Goal: Task Accomplishment & Management: Complete application form

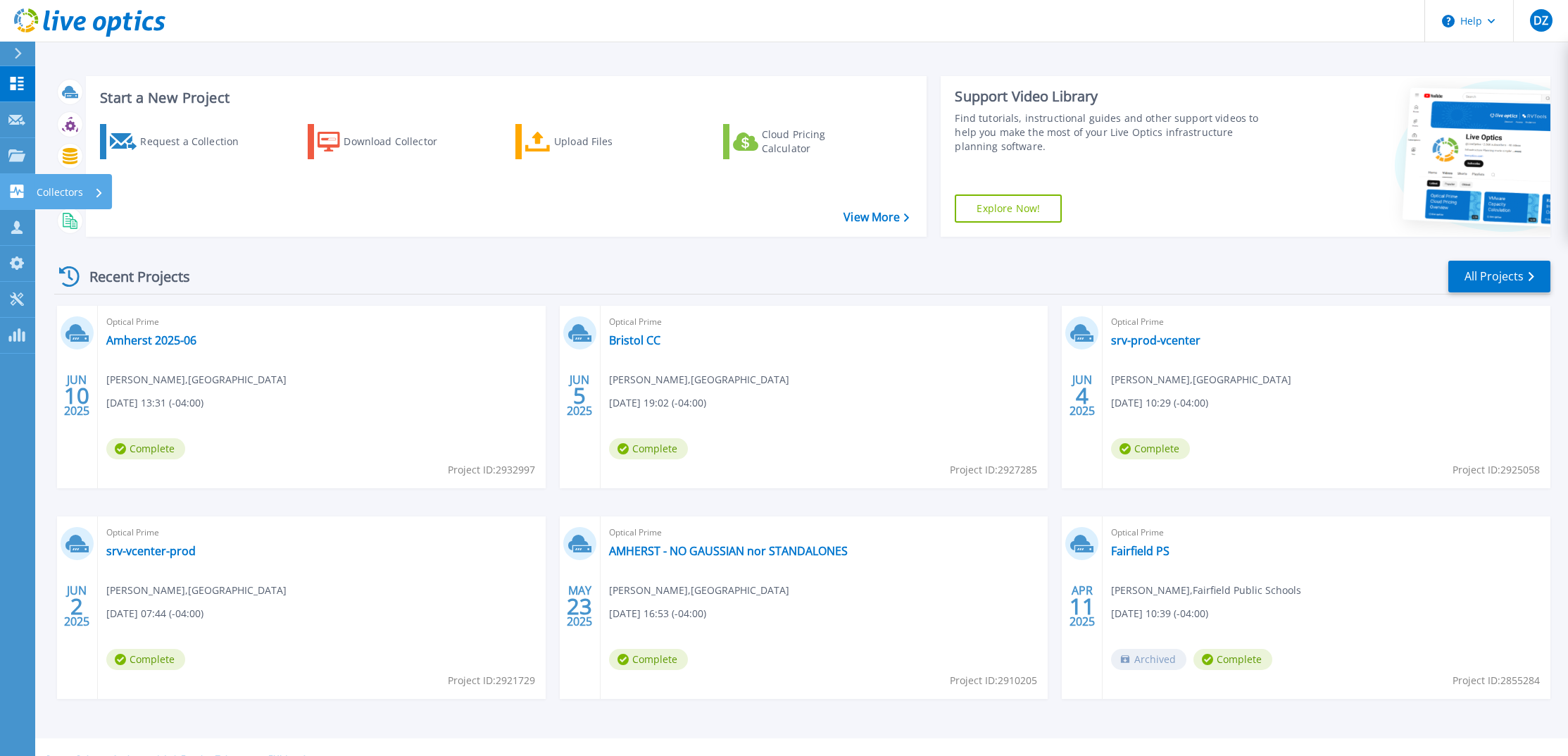
click at [13, 194] on icon at bounding box center [17, 190] width 13 height 13
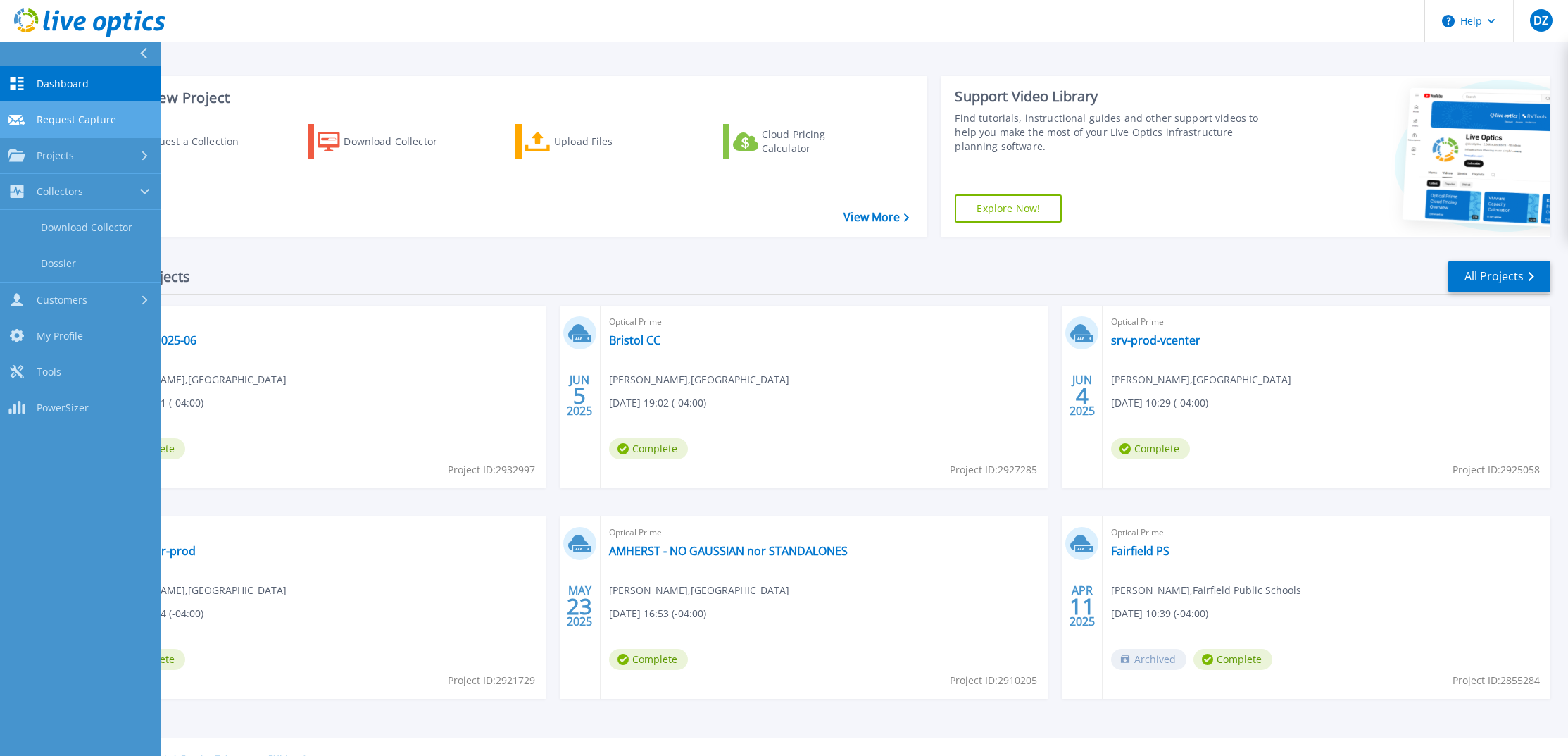
click at [93, 126] on link "Request Capture Request Capture" at bounding box center [80, 121] width 160 height 36
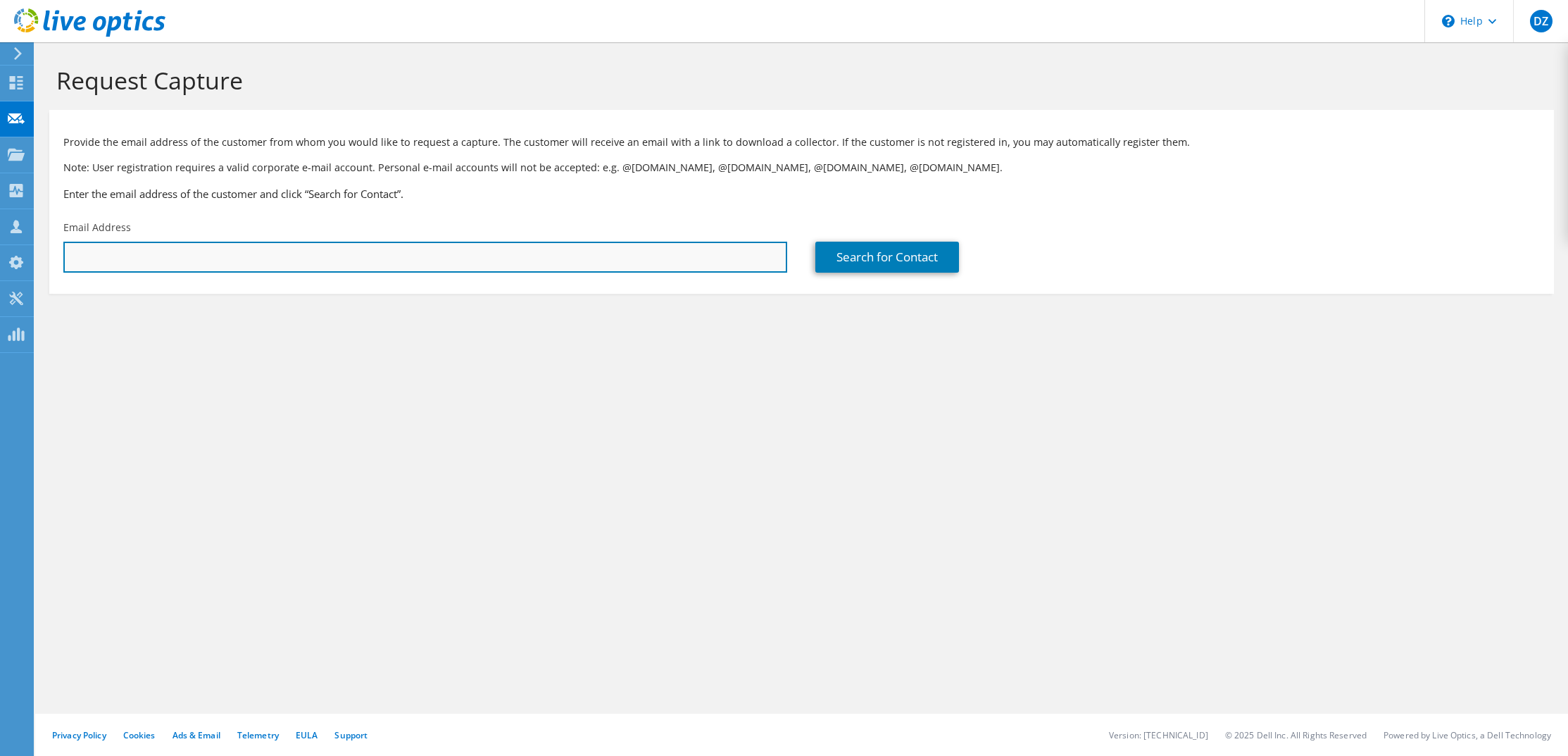
click at [323, 262] on input "text" at bounding box center [425, 257] width 724 height 31
paste input "Rys, David <David.B.Rys@doit.nh.gov>"
drag, startPoint x: 128, startPoint y: 256, endPoint x: 47, endPoint y: 257, distance: 81.0
click at [47, 257] on section "Request Capture Provide the email address of the customer from whom you would l…" at bounding box center [800, 202] width 1532 height 322
type input "[PERSON_NAME][EMAIL_ADDRESS][PERSON_NAME][DOMAIN_NAME]"
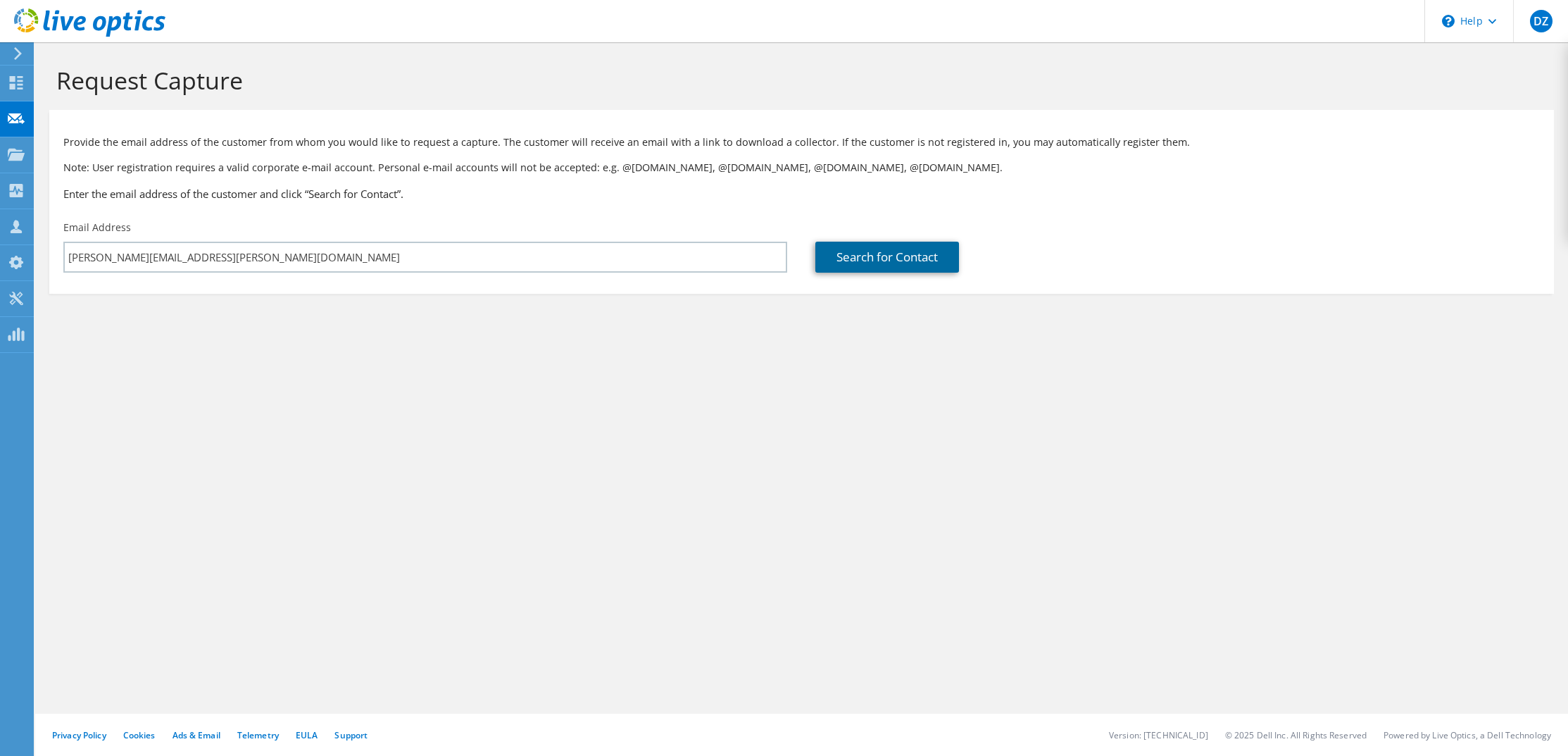
click at [862, 263] on link "Search for Contact" at bounding box center [887, 257] width 143 height 31
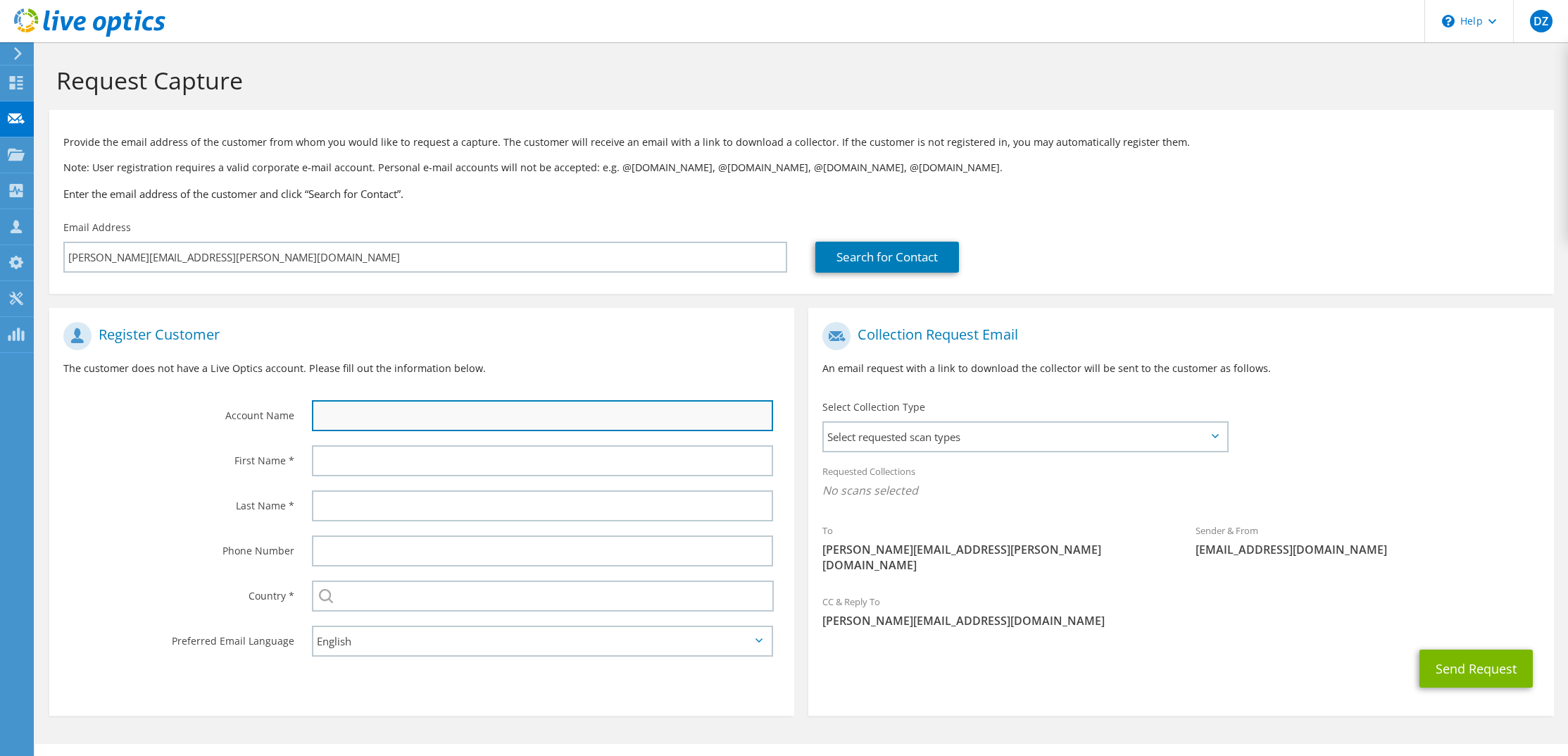
click at [360, 424] on input "text" at bounding box center [543, 415] width 462 height 31
click at [326, 417] on input "text" at bounding box center [543, 415] width 462 height 31
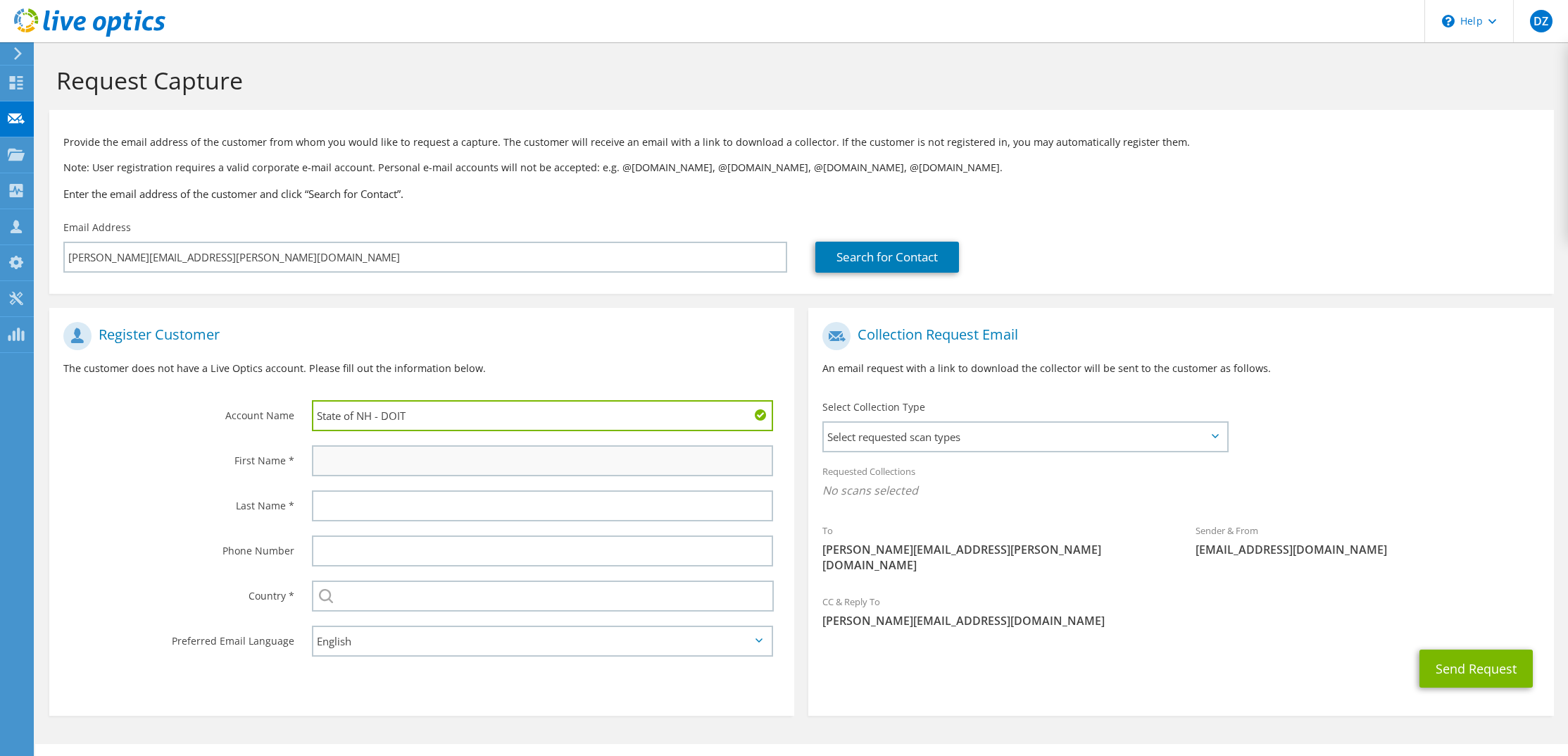
type input "State of NH - DOIT"
click at [353, 472] on input "text" at bounding box center [543, 460] width 462 height 31
type input "[PERSON_NAME]"
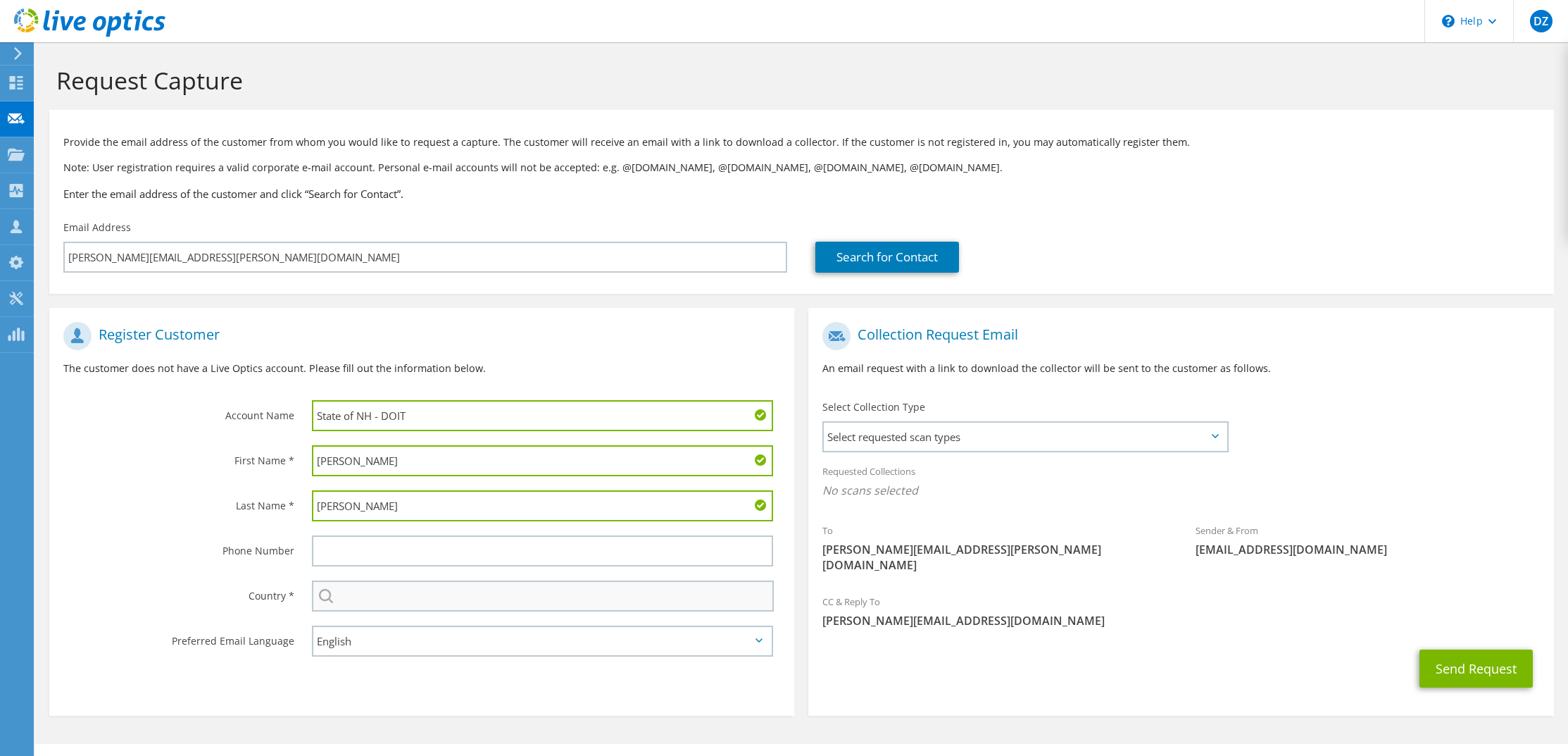
type input "[PERSON_NAME]"
click at [395, 598] on input "text" at bounding box center [543, 596] width 463 height 31
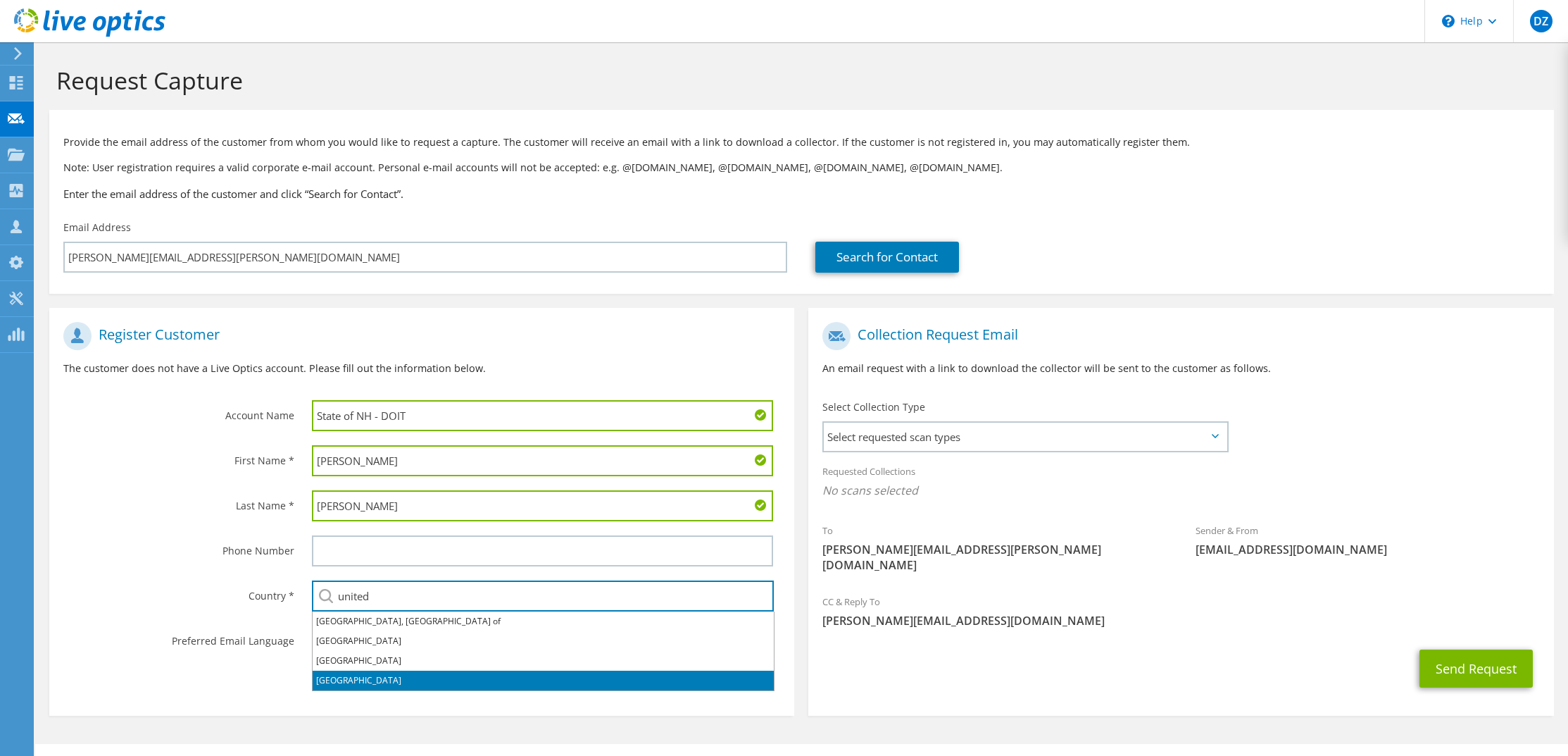
click at [361, 673] on li "[GEOGRAPHIC_DATA]" at bounding box center [543, 680] width 461 height 20
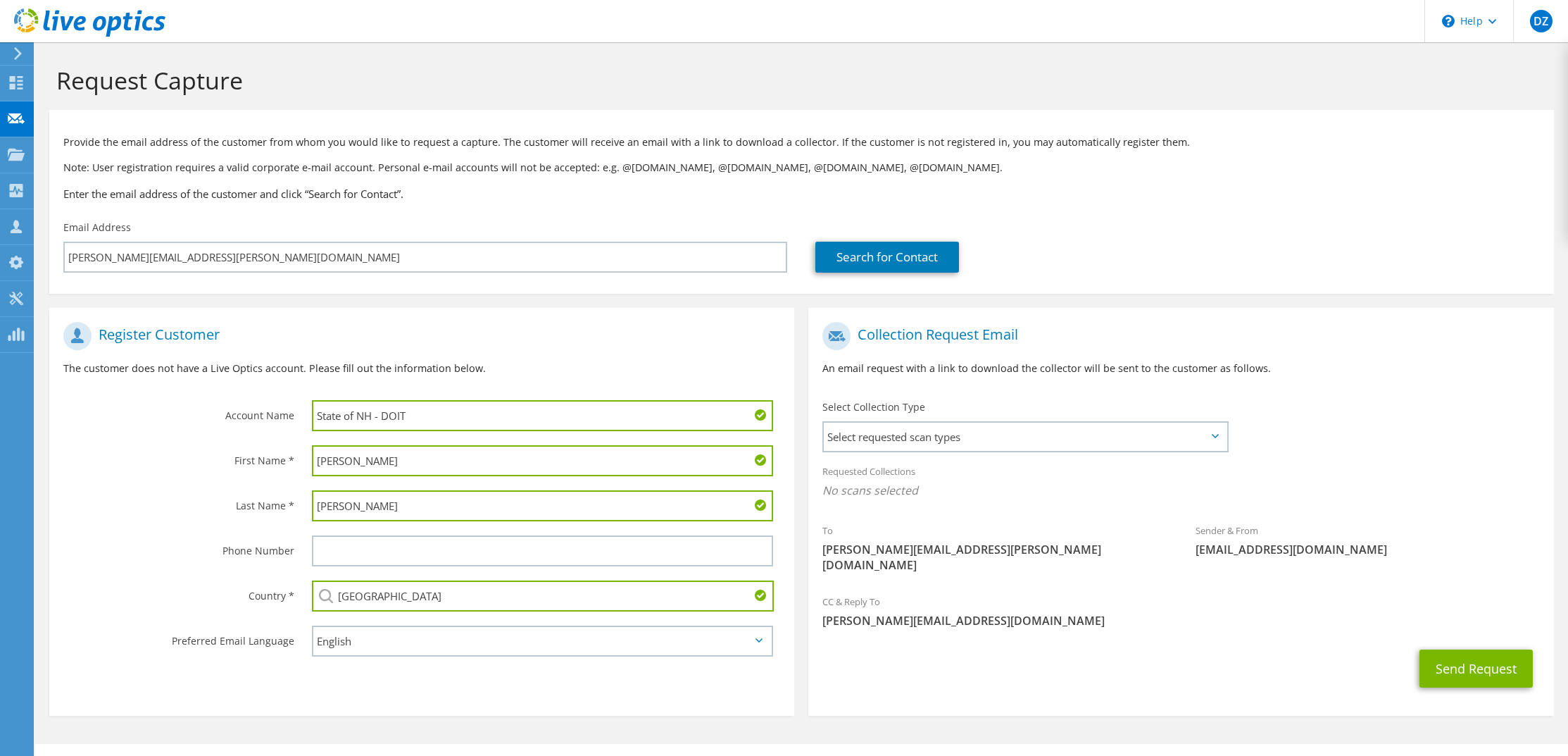
type input "[GEOGRAPHIC_DATA]"
click at [358, 673] on section "Register Customer The customer does not have a Live Optics account. Please fill…" at bounding box center [422, 511] width 745 height 407
click at [879, 460] on div "Requested Collections No scans selected" at bounding box center [1181, 482] width 745 height 52
click at [900, 434] on span "Select requested scan types" at bounding box center [1024, 436] width 402 height 28
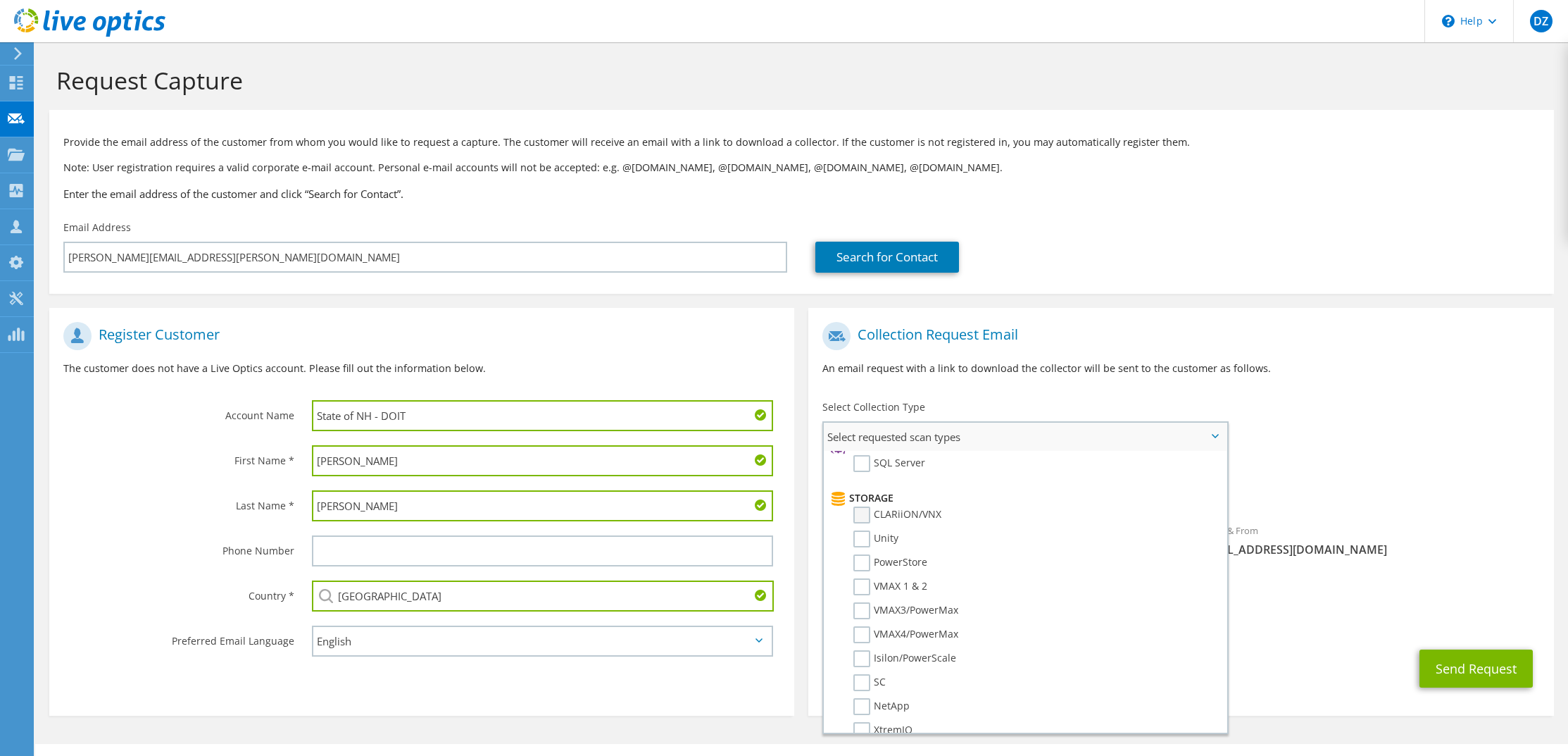
scroll to position [140, 0]
click at [866, 530] on label "SQL Server" at bounding box center [889, 534] width 72 height 17
click at [0, 0] on input "SQL Server" at bounding box center [0, 0] width 0 height 0
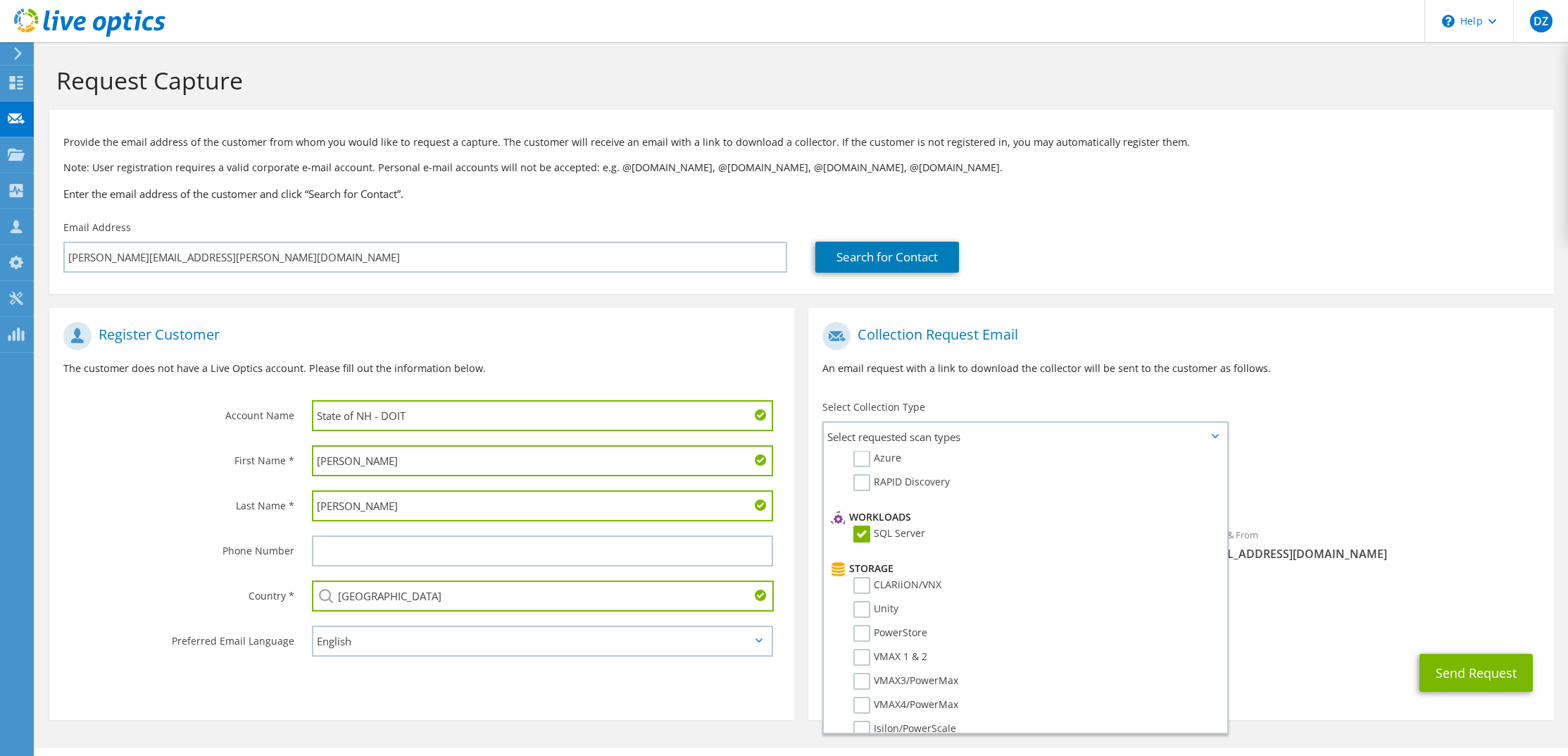
click at [1367, 428] on div "To [PERSON_NAME][EMAIL_ADDRESS][PERSON_NAME][DOMAIN_NAME] Sender & From [EMAIL_…" at bounding box center [1181, 452] width 745 height 276
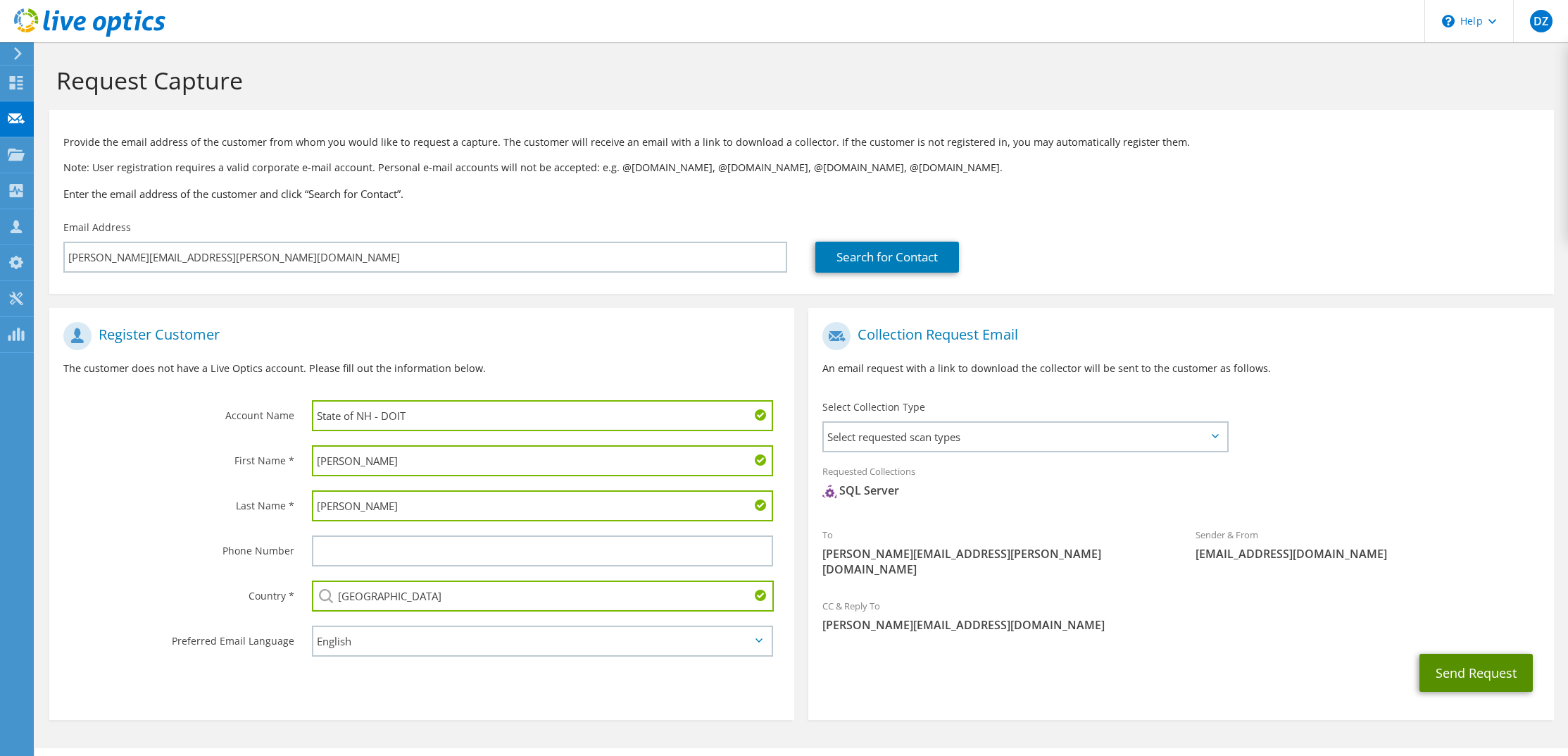
click at [1474, 653] on button "Send Request" at bounding box center [1476, 672] width 113 height 38
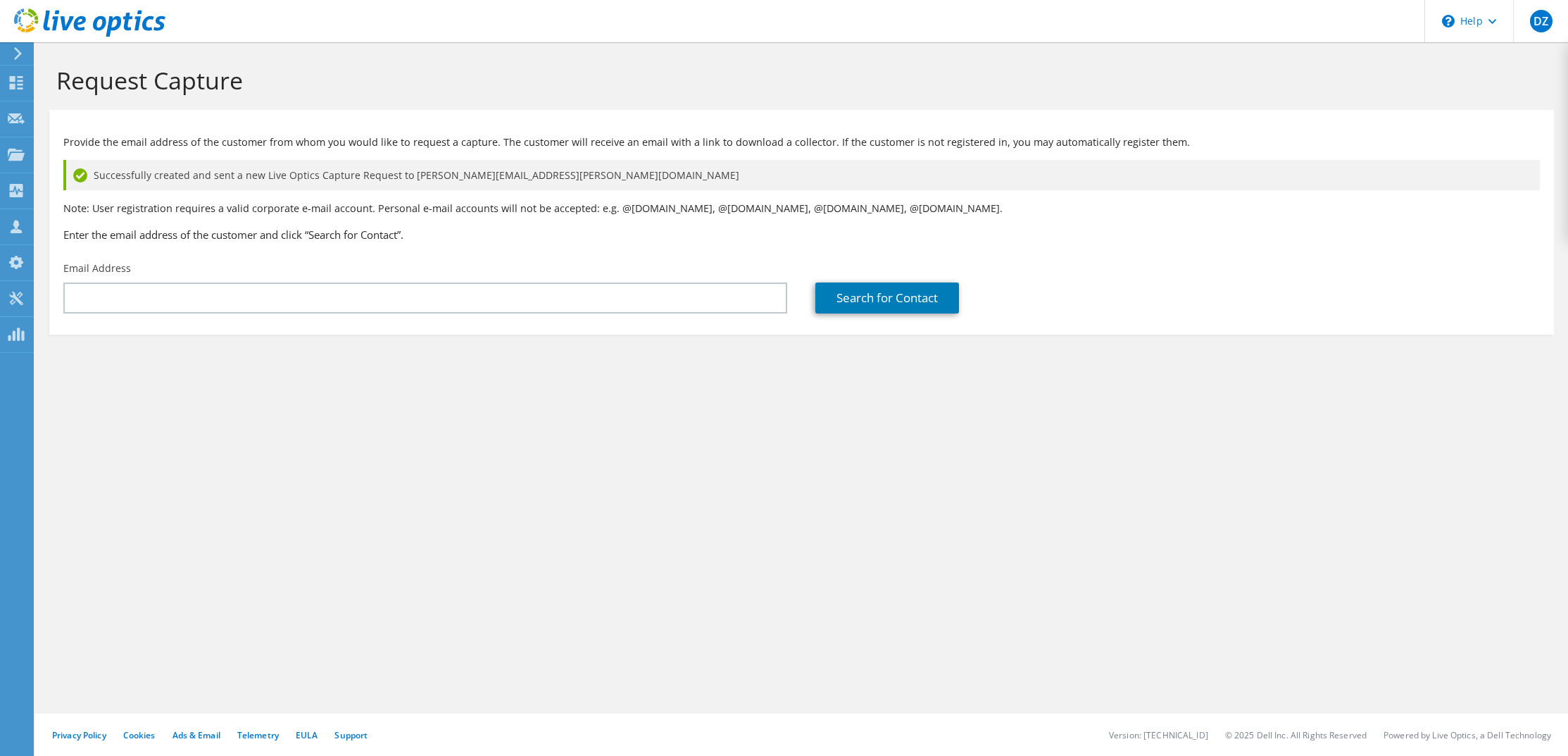
click at [1371, 438] on div "Request Capture Provide the email address of the customer from whom you would l…" at bounding box center [800, 398] width 1532 height 713
click at [1422, 388] on section "Request Capture Provide the email address of the customer from whom you would l…" at bounding box center [800, 223] width 1532 height 363
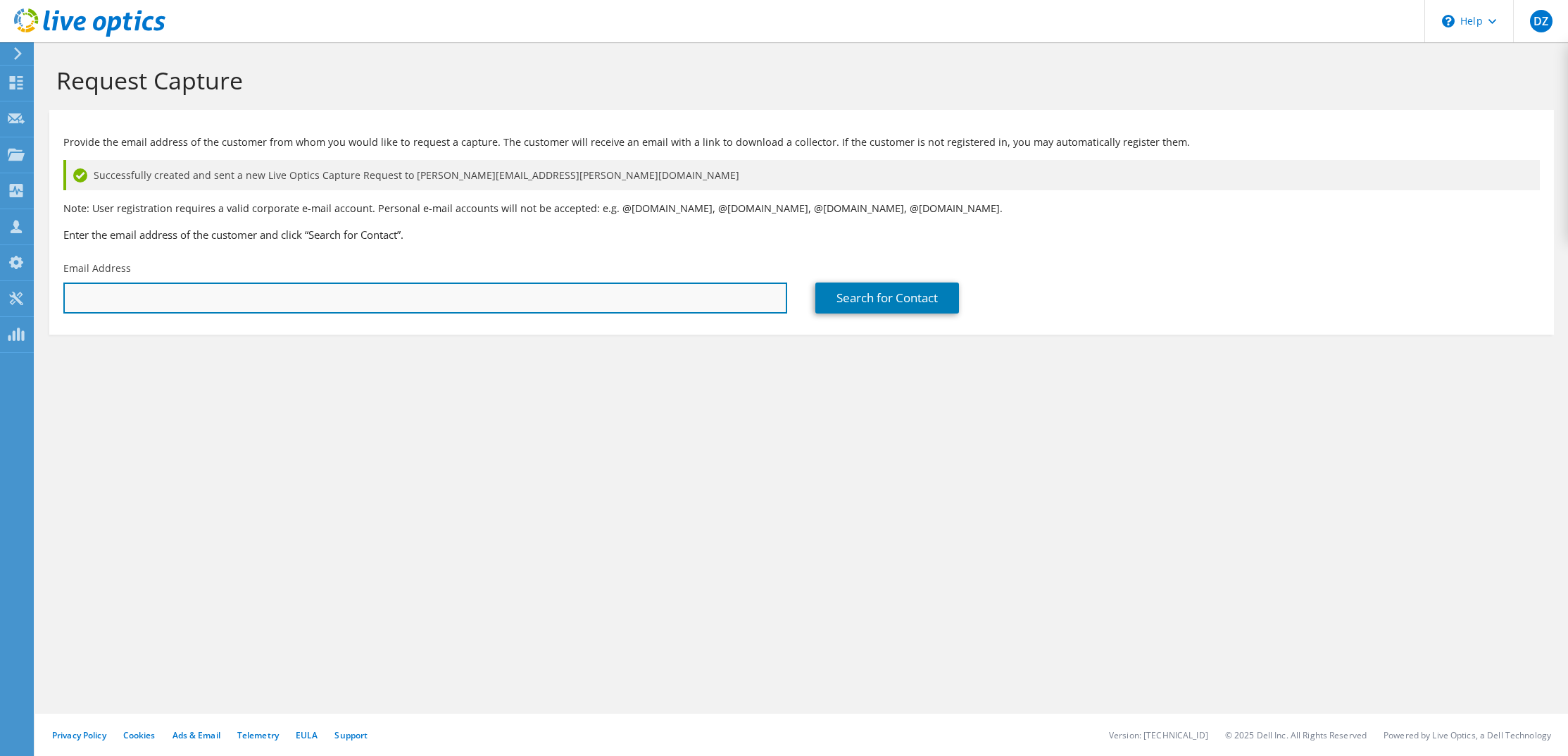
click at [718, 301] on input "text" at bounding box center [425, 298] width 724 height 31
type input "[PERSON_NAME][EMAIL_ADDRESS][PERSON_NAME][DOMAIN_NAME]"
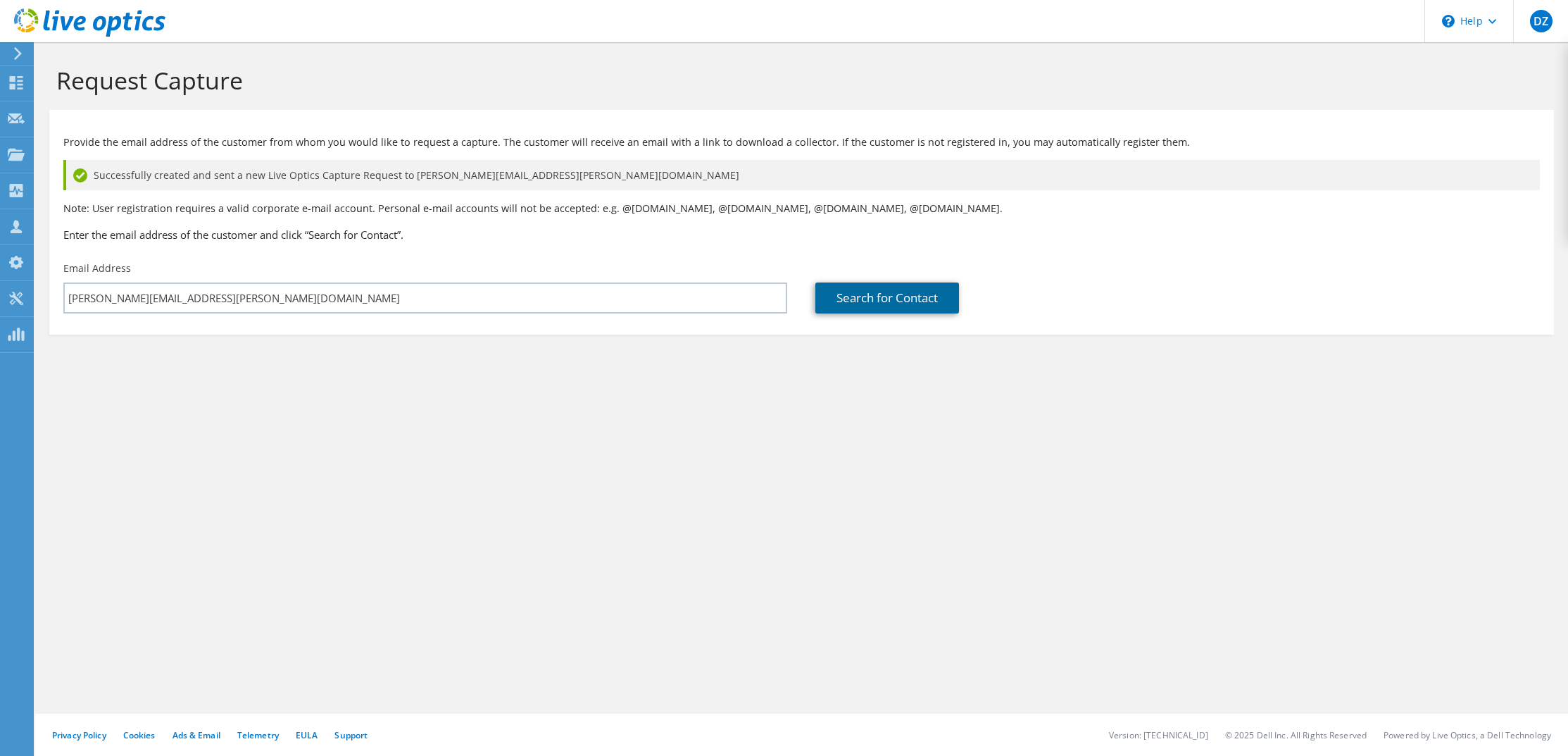
click at [888, 292] on link "Search for Contact" at bounding box center [887, 298] width 143 height 31
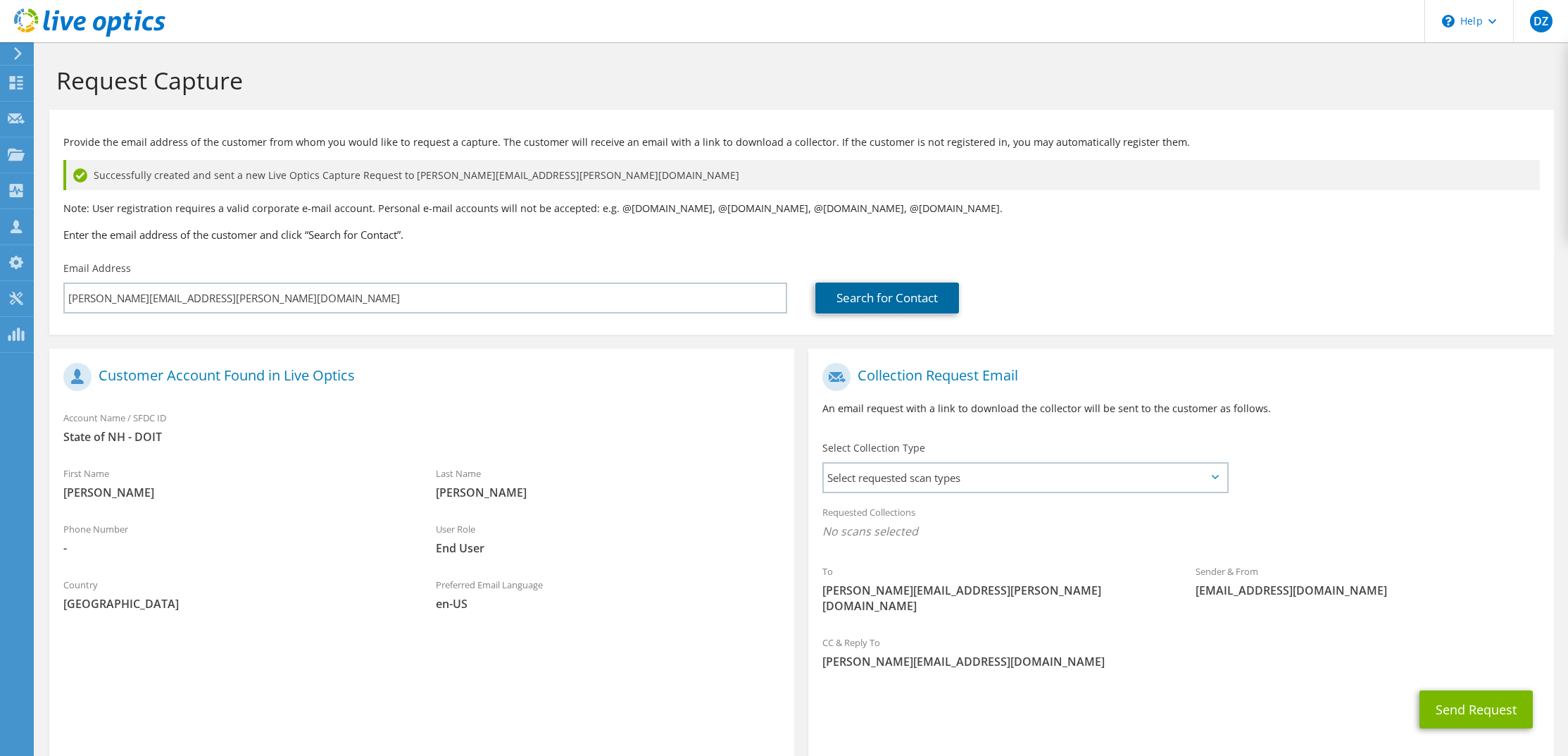
scroll to position [56, 0]
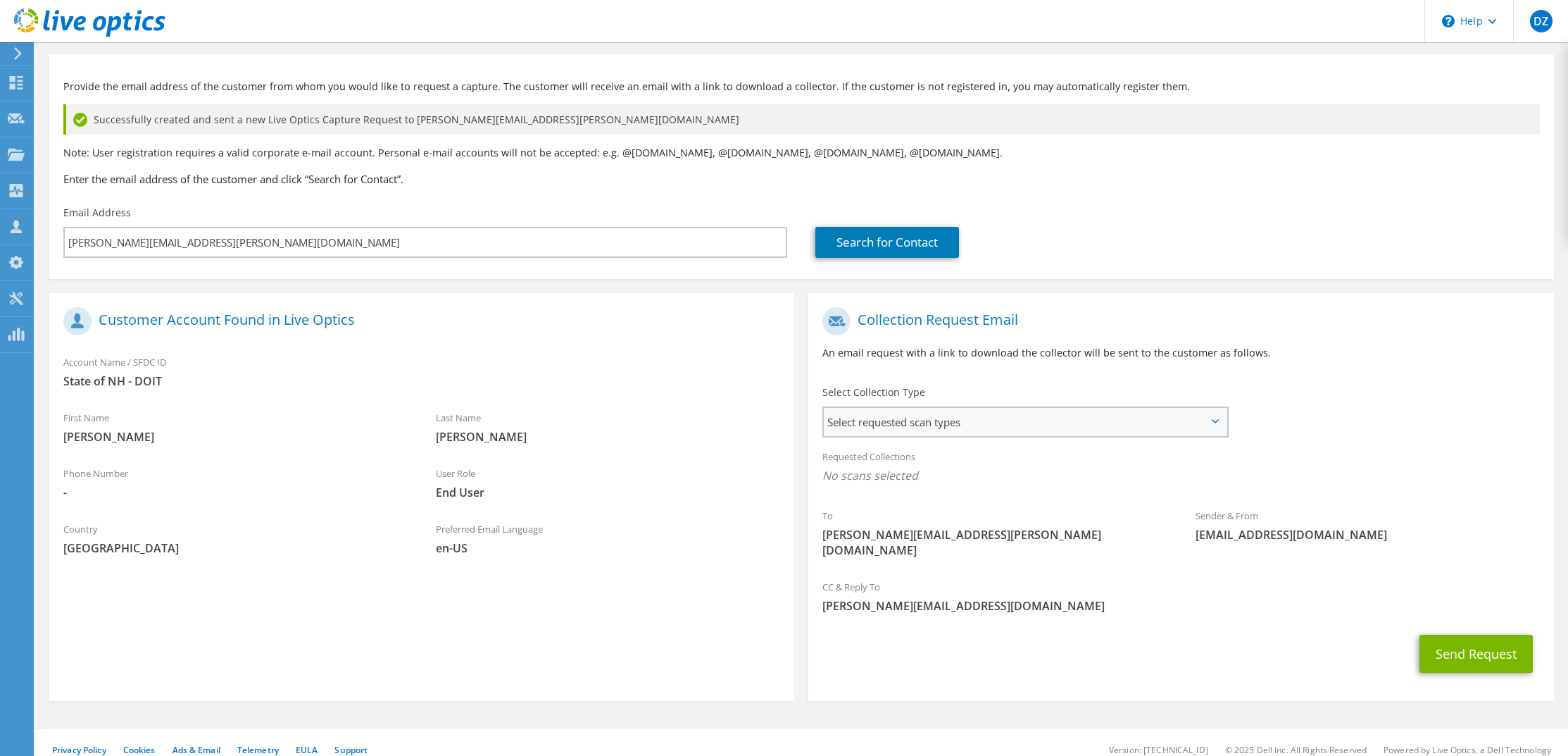
click at [934, 422] on span "Select requested scan types" at bounding box center [1024, 421] width 402 height 28
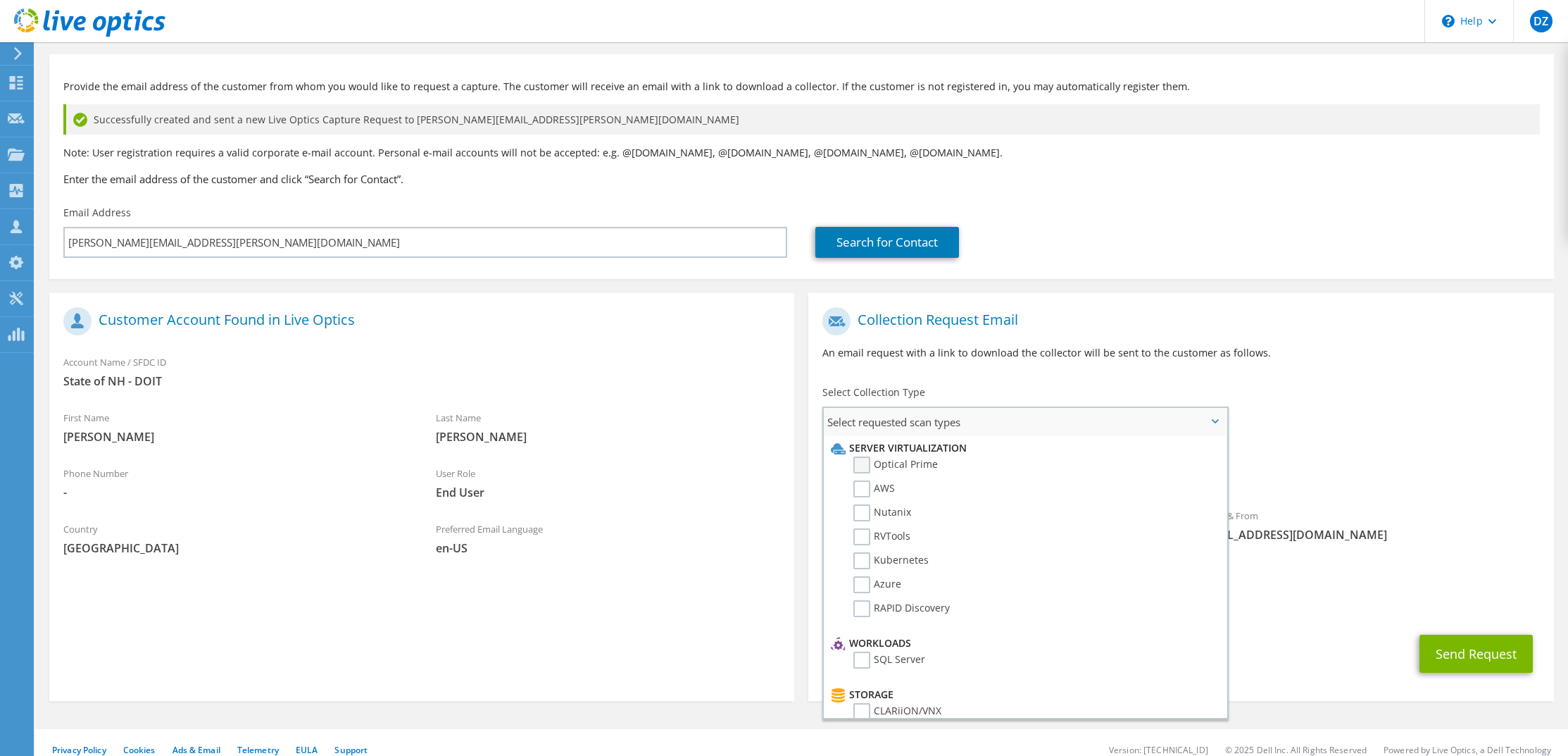
click at [883, 462] on label "Optical Prime" at bounding box center [895, 464] width 85 height 17
click at [0, 0] on input "Optical Prime" at bounding box center [0, 0] width 0 height 0
click at [1308, 388] on div "To [PERSON_NAME][EMAIL_ADDRESS][PERSON_NAME][DOMAIN_NAME] Sender & From [EMAIL_…" at bounding box center [1181, 437] width 745 height 276
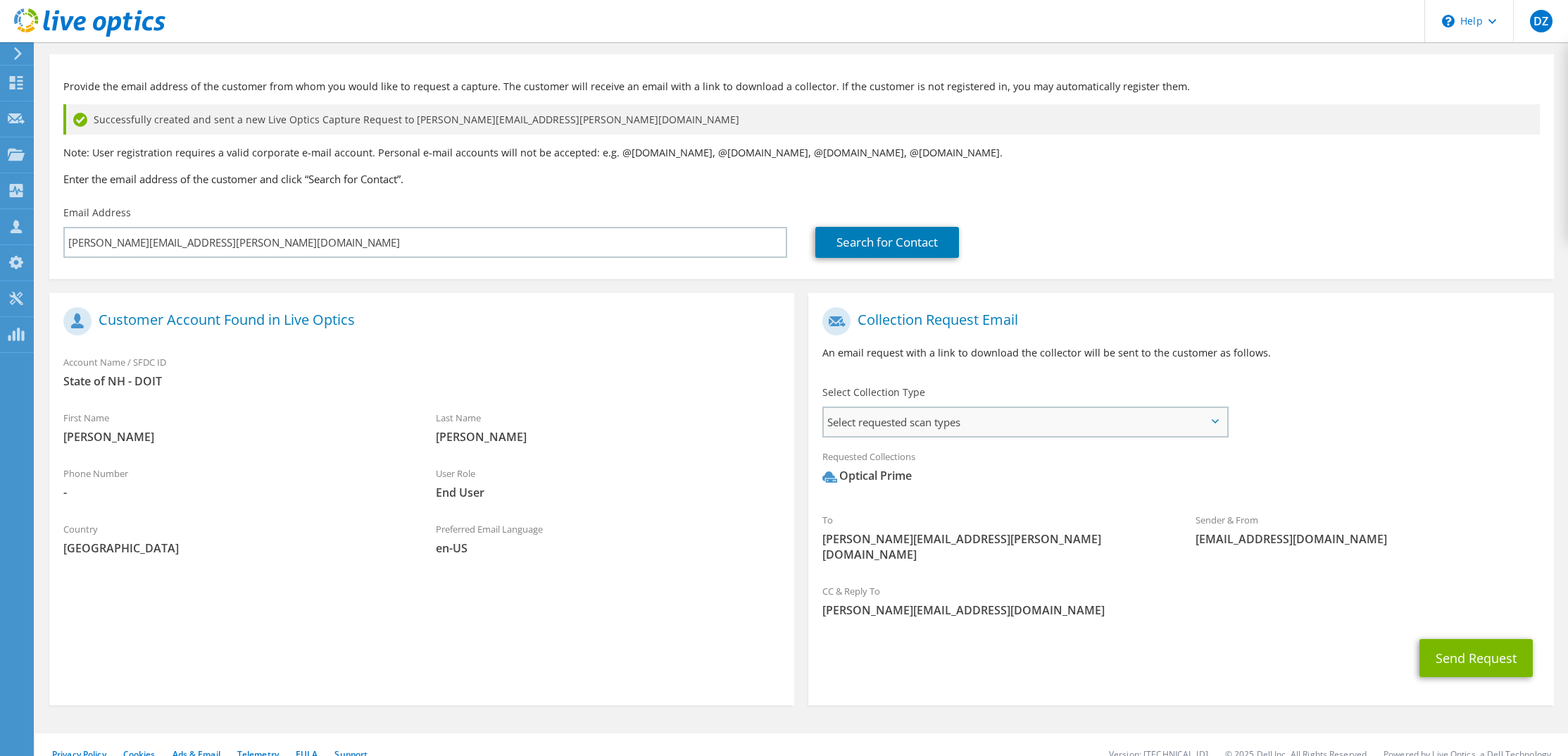
click at [1196, 425] on span "Select requested scan types" at bounding box center [1024, 421] width 402 height 28
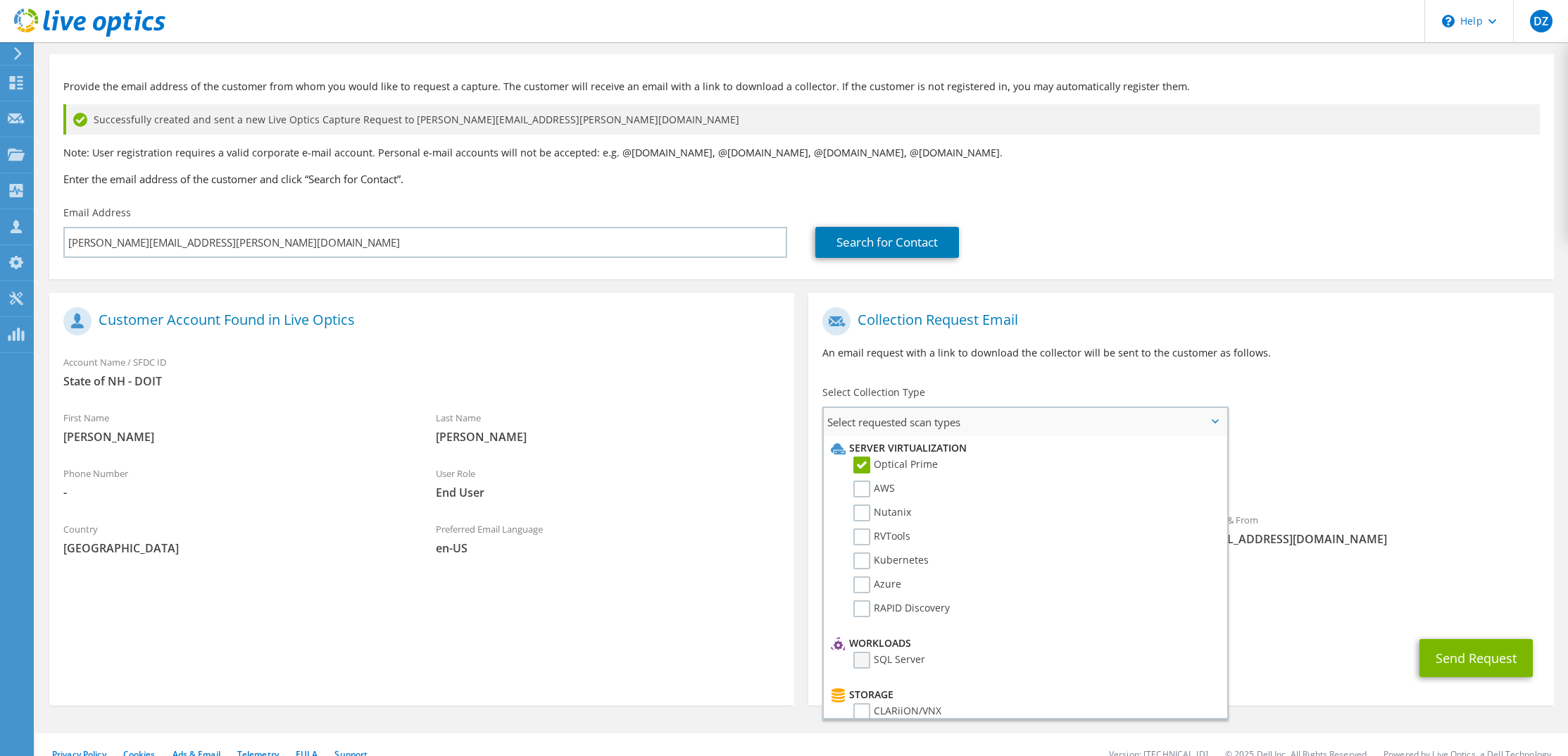
click at [859, 665] on label "SQL Server" at bounding box center [889, 659] width 72 height 17
click at [0, 0] on input "SQL Server" at bounding box center [0, 0] width 0 height 0
click at [1350, 453] on div "Requested Collections No scans selected Optical Prime SQL Server" at bounding box center [1181, 469] width 745 height 57
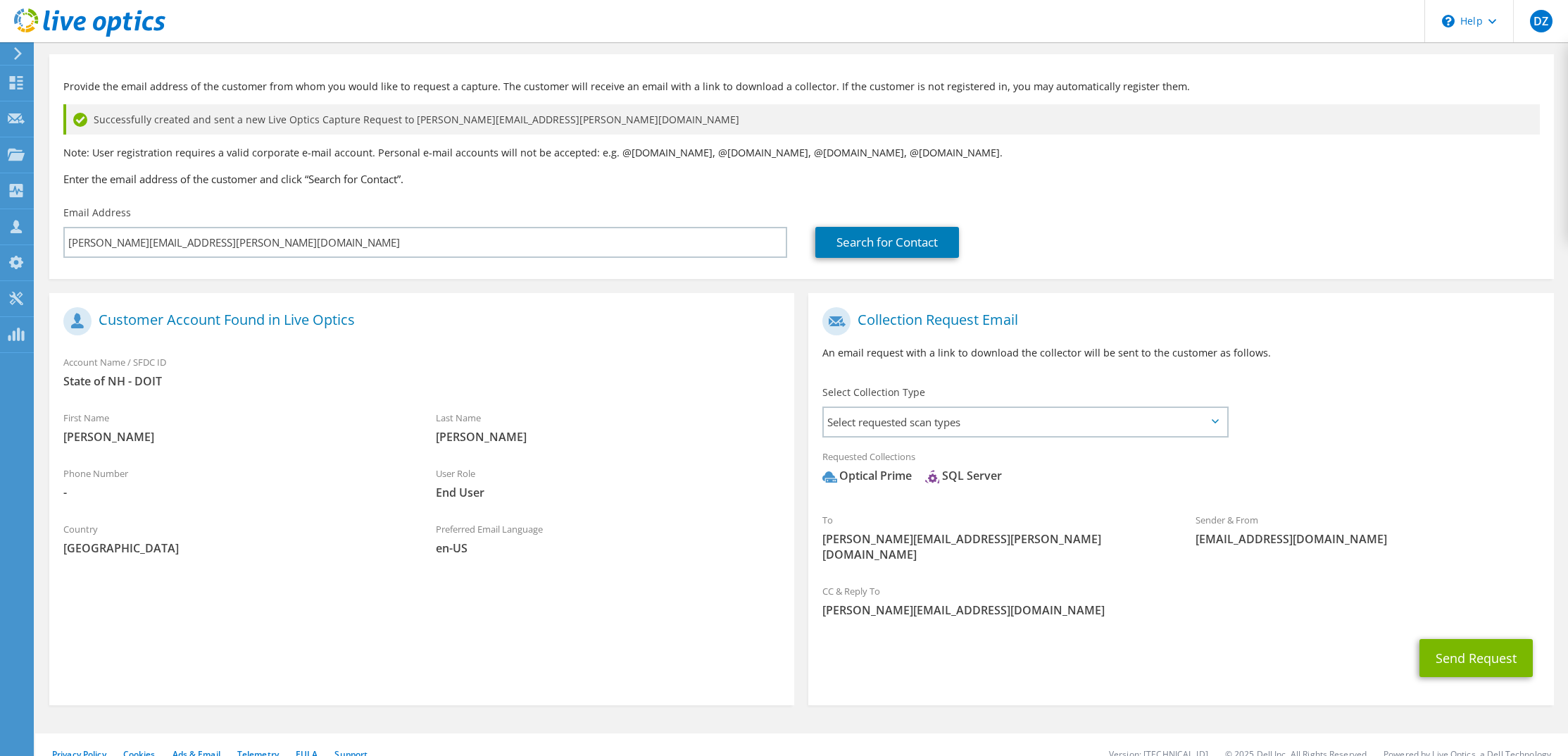
scroll to position [60, 0]
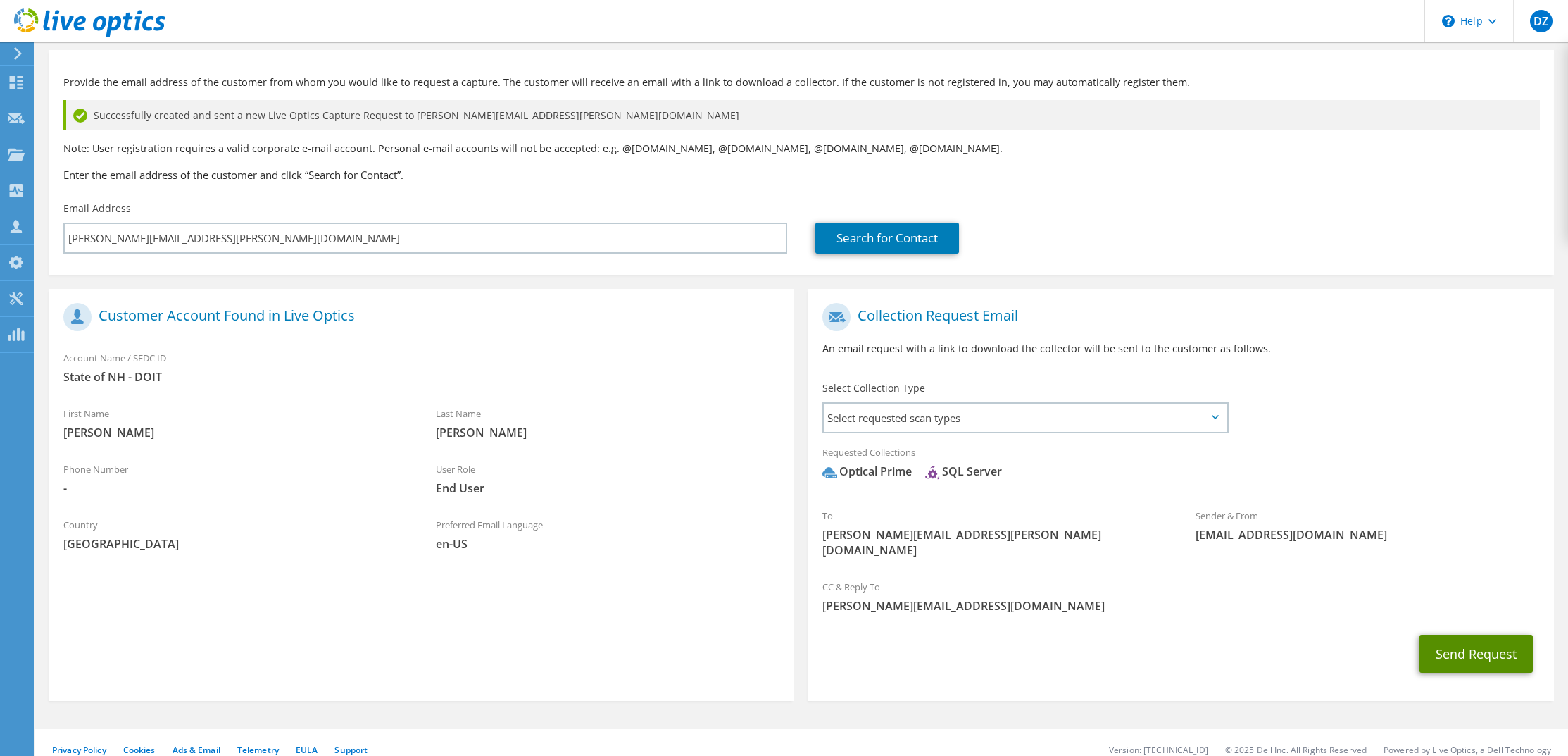
click at [1458, 649] on button "Send Request" at bounding box center [1476, 653] width 113 height 38
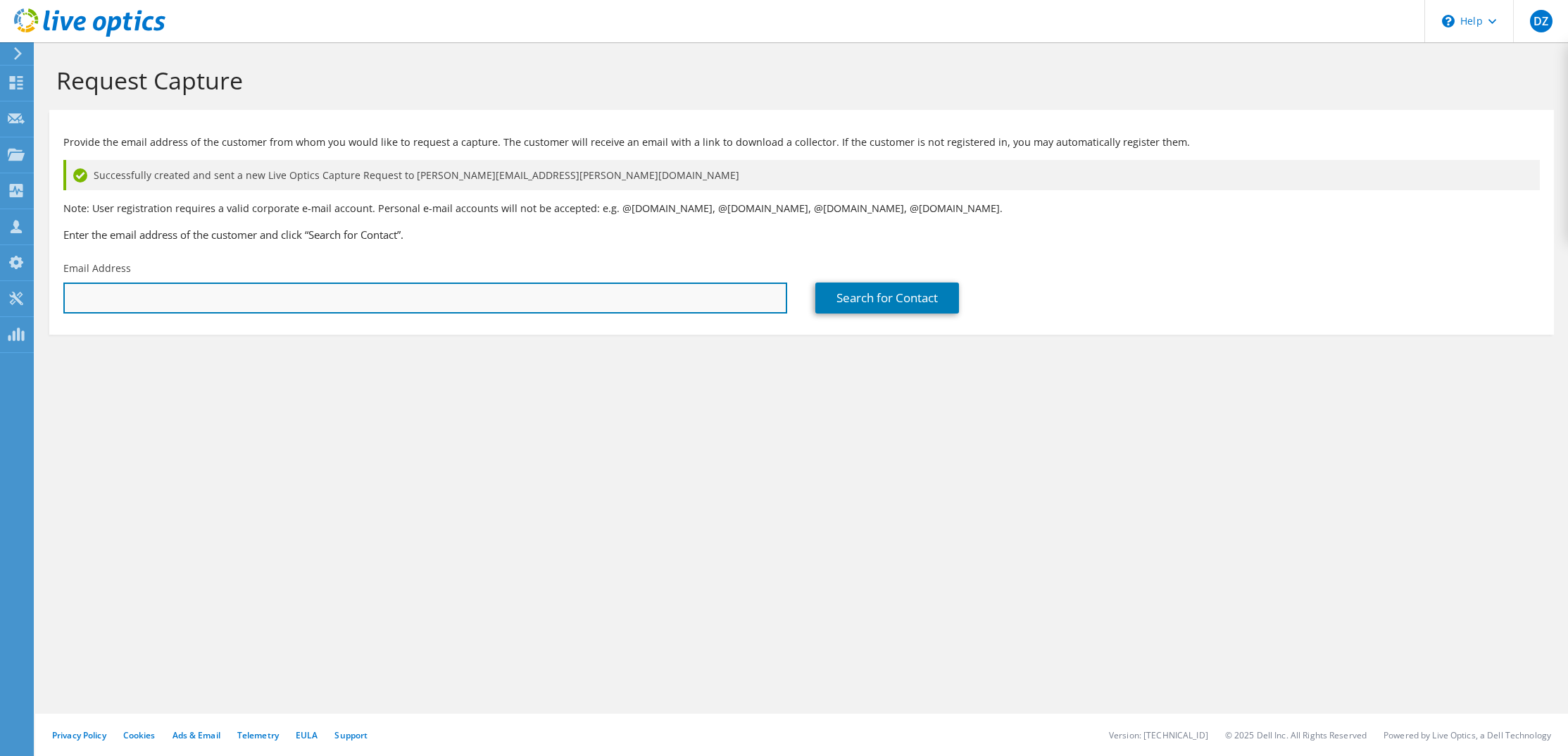
click at [723, 296] on input "text" at bounding box center [425, 298] width 724 height 31
type input "[PERSON_NAME][EMAIL_ADDRESS][PERSON_NAME][DOMAIN_NAME]"
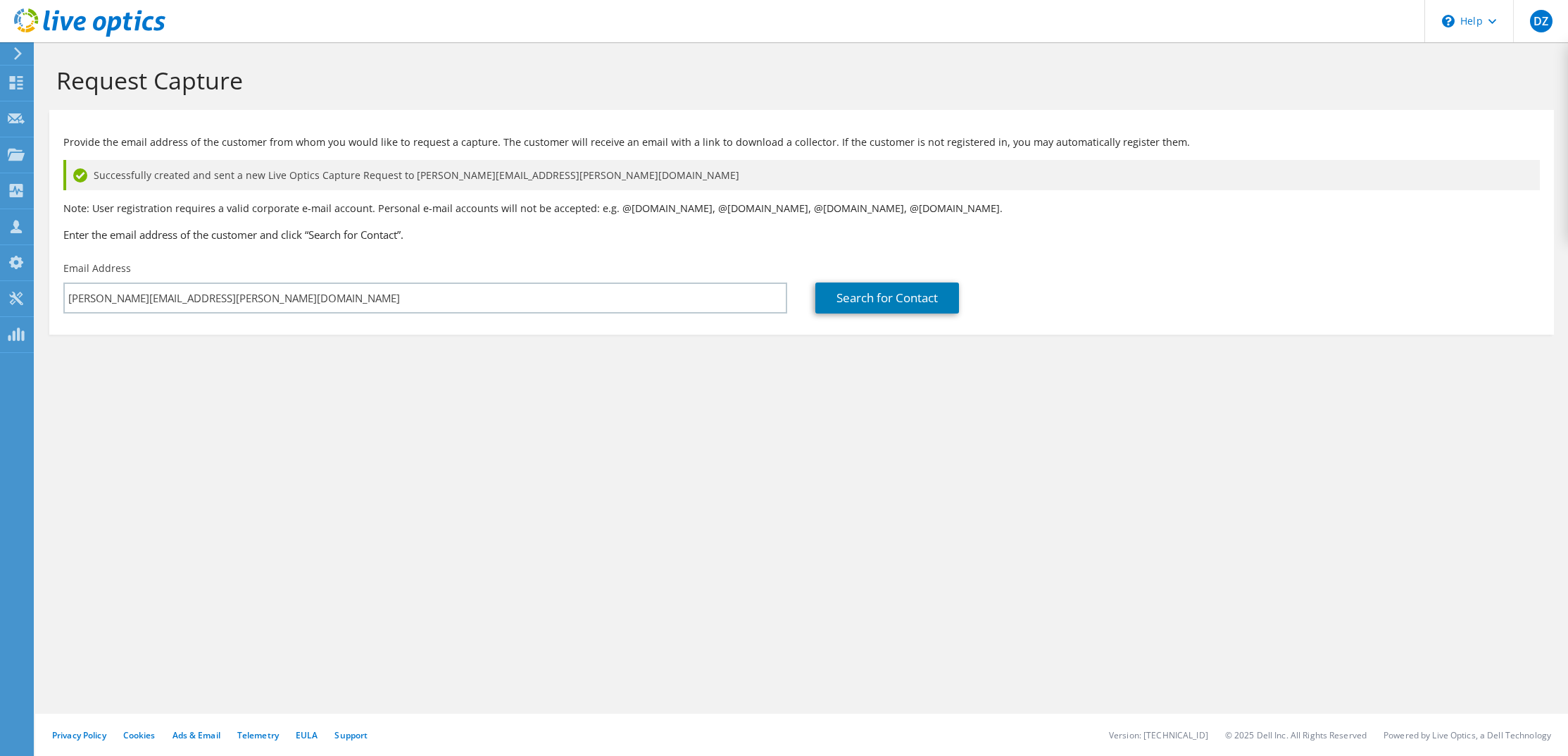
click at [708, 411] on div "Request Capture Provide the email address of the customer from whom you would l…" at bounding box center [800, 398] width 1532 height 713
